Goal: Find specific page/section: Find specific page/section

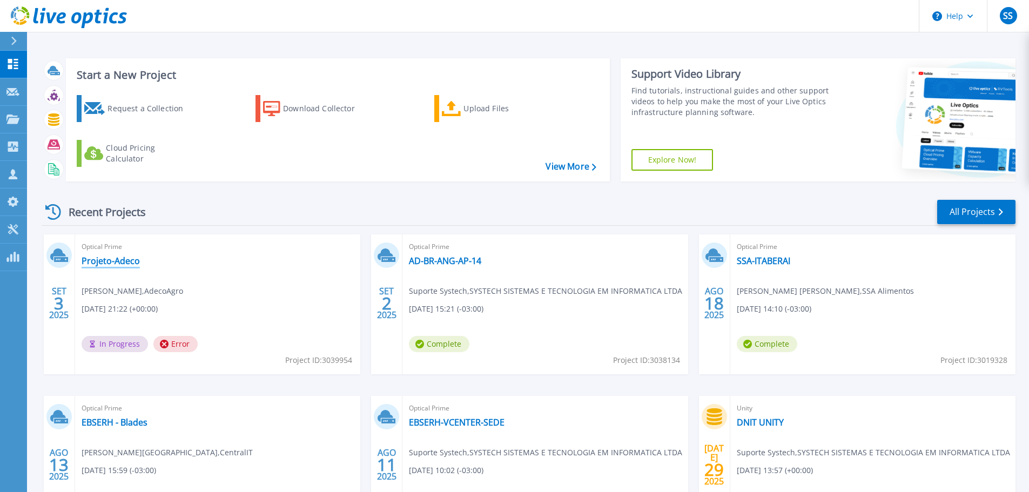
click at [104, 265] on link "Projeto-Adeco" at bounding box center [111, 260] width 58 height 11
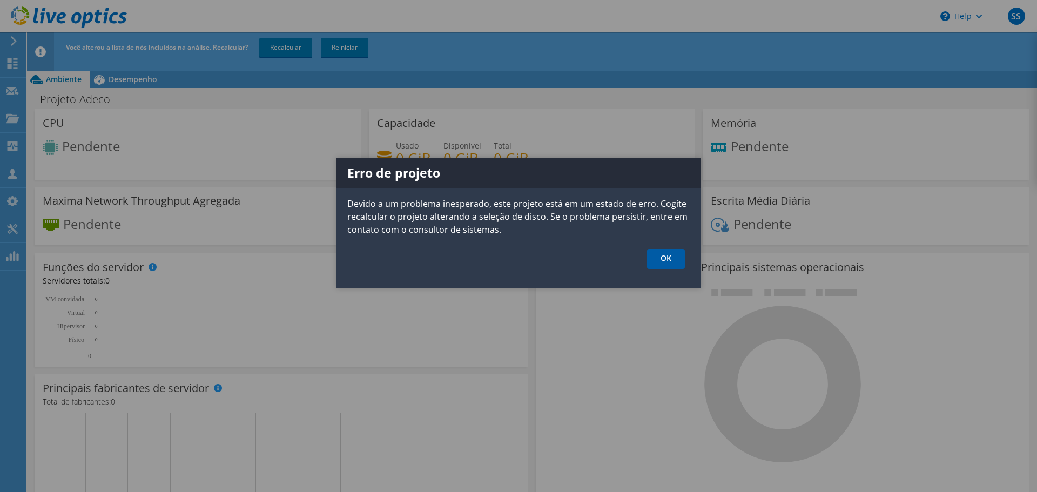
click at [670, 259] on link "OK" at bounding box center [666, 259] width 38 height 20
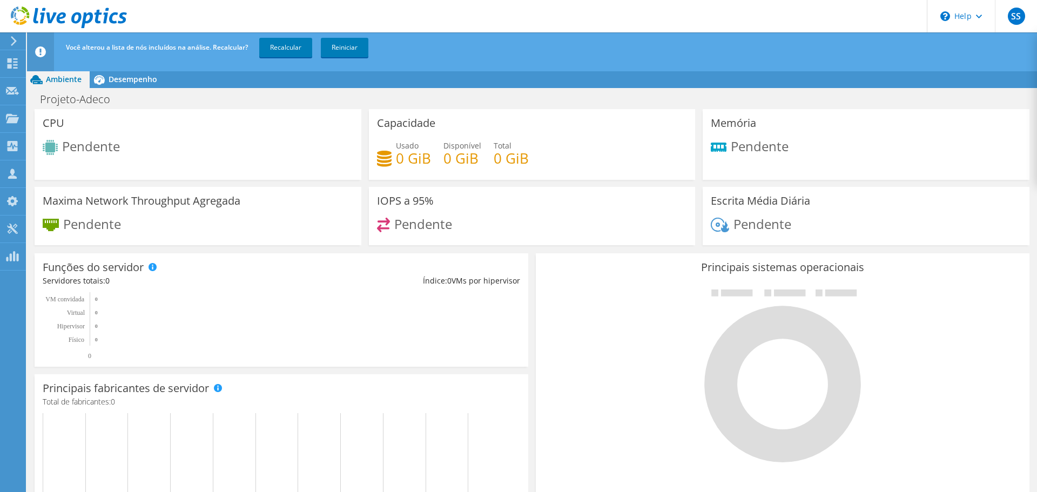
click at [67, 15] on icon at bounding box center [69, 17] width 116 height 22
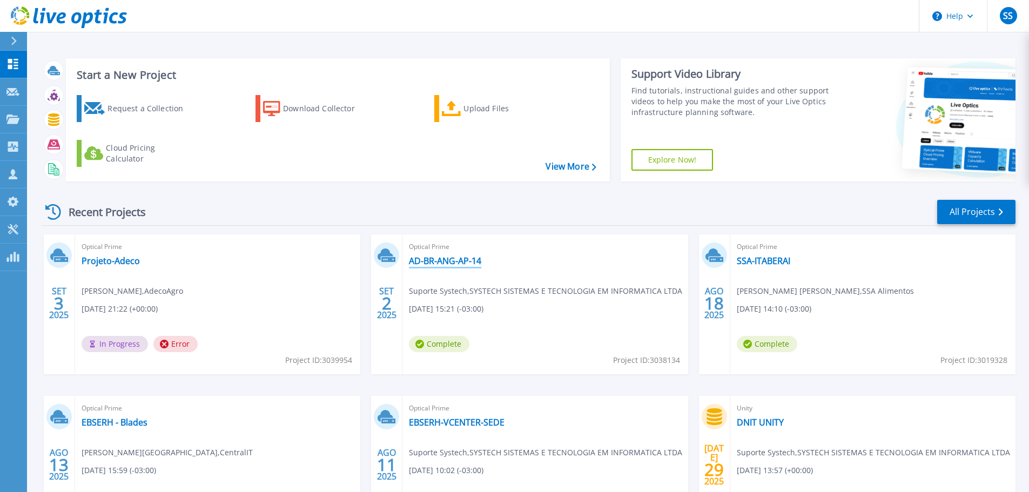
click at [434, 260] on link "AD-BR-ANG-AP-14" at bounding box center [445, 260] width 72 height 11
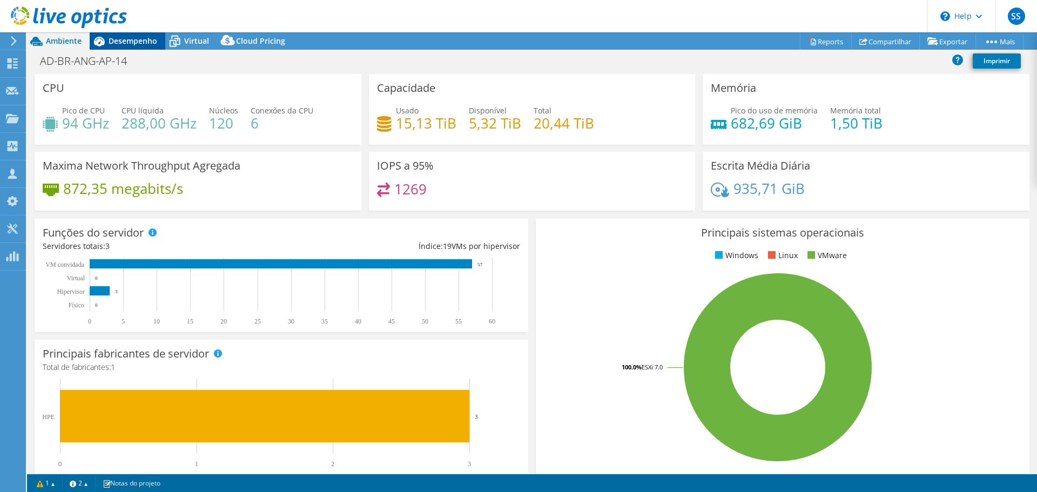
click at [138, 42] on span "Desempenho" at bounding box center [133, 41] width 49 height 10
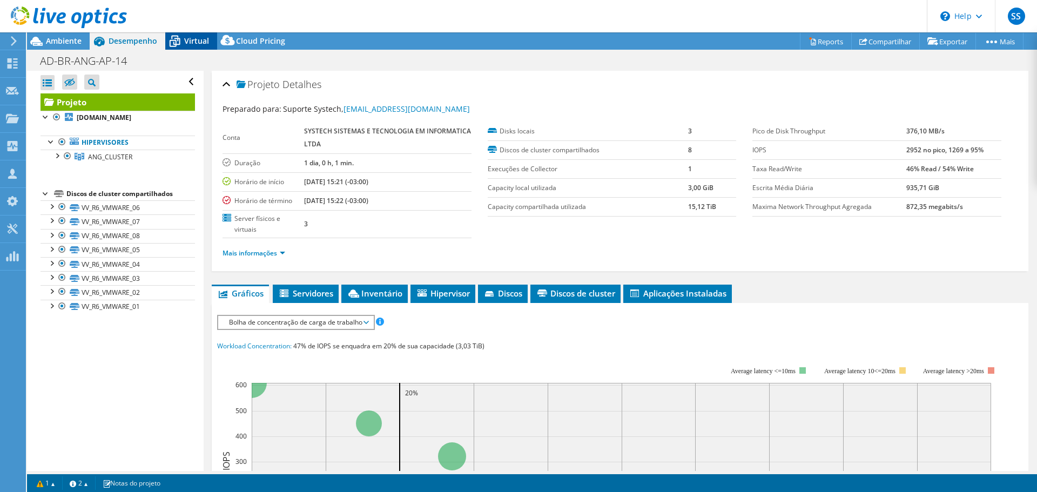
click at [183, 42] on icon at bounding box center [174, 41] width 19 height 19
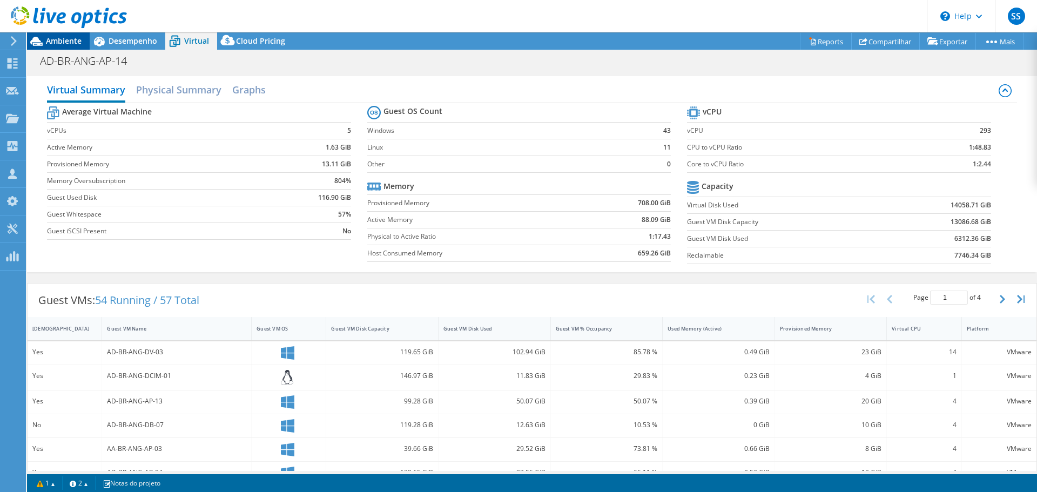
click at [57, 41] on span "Ambiente" at bounding box center [64, 41] width 36 height 10
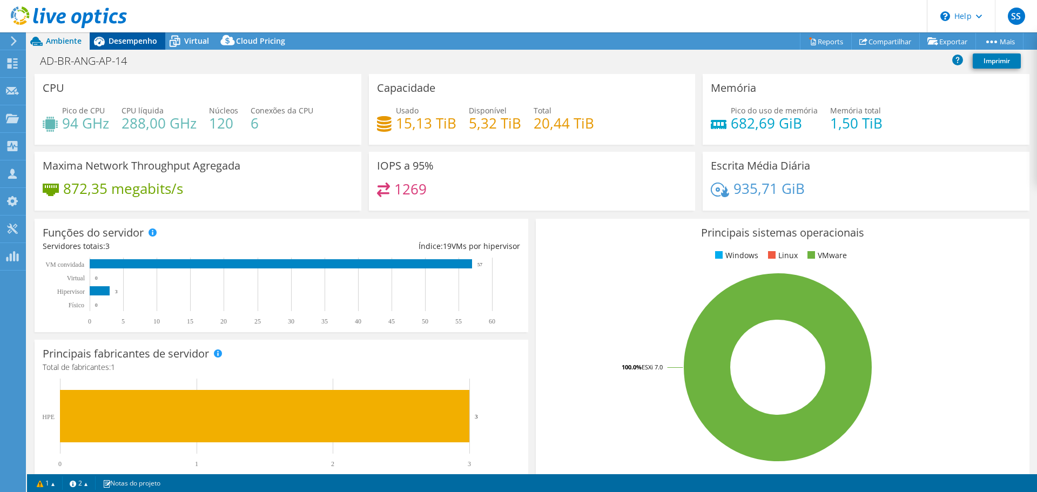
click at [134, 40] on span "Desempenho" at bounding box center [133, 41] width 49 height 10
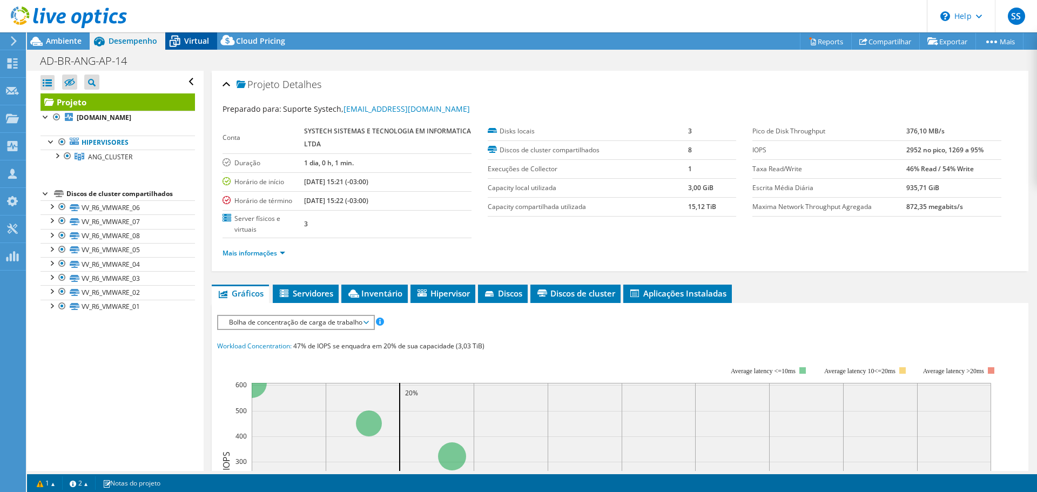
click at [187, 39] on span "Virtual" at bounding box center [196, 41] width 25 height 10
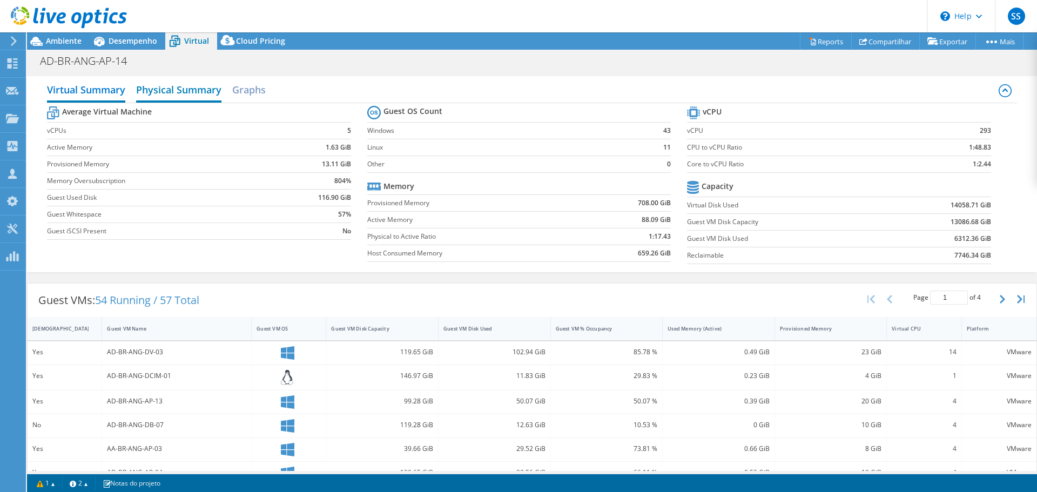
click at [161, 93] on h2 "Physical Summary" at bounding box center [178, 91] width 85 height 24
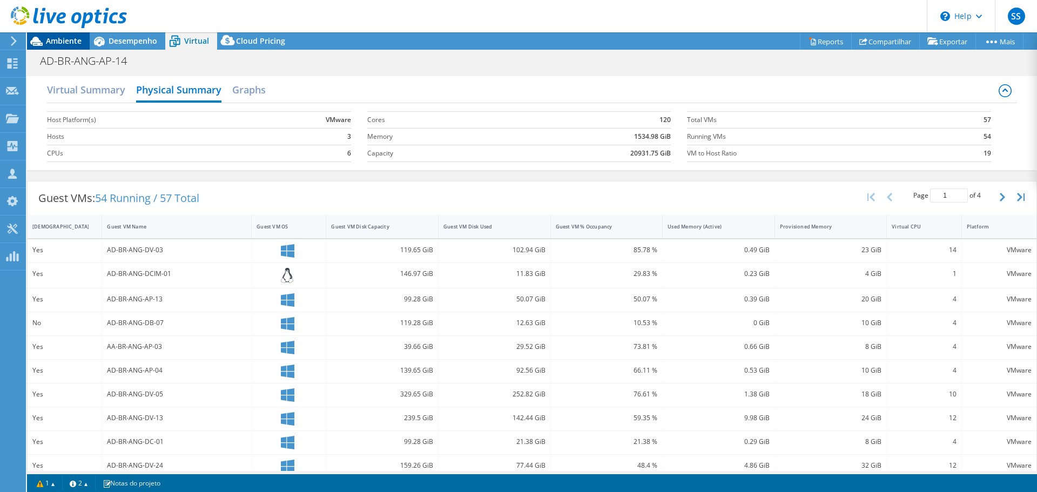
click at [70, 37] on span "Ambiente" at bounding box center [64, 41] width 36 height 10
